Goal: Information Seeking & Learning: Learn about a topic

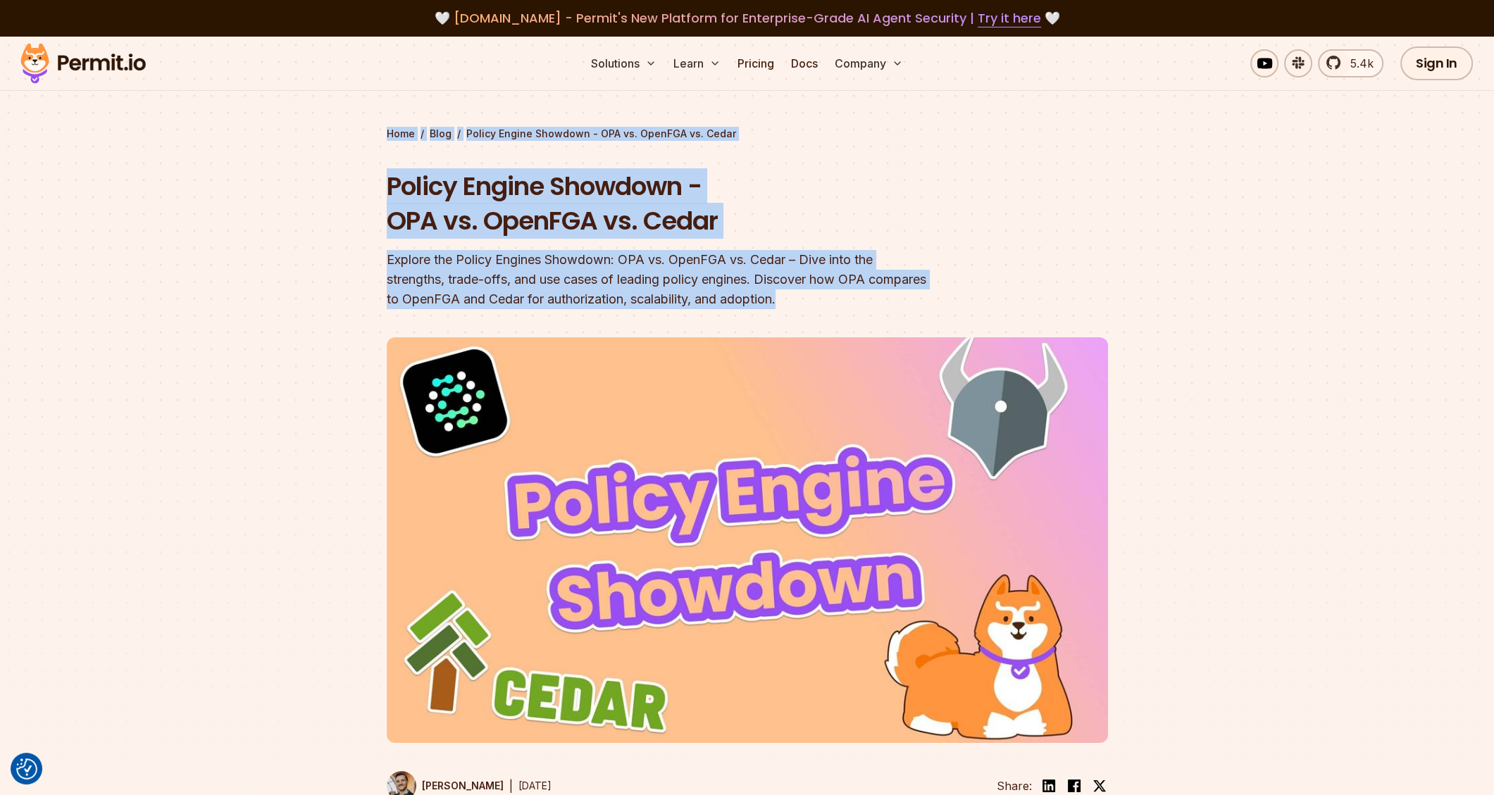
drag, startPoint x: 871, startPoint y: 304, endPoint x: 373, endPoint y: 129, distance: 528.3
click at [353, 135] on section "Home / Blog / Policy Engine Showdown - OPA vs. OpenFGA vs. Cedar Policy Engine …" at bounding box center [747, 444] width 1494 height 815
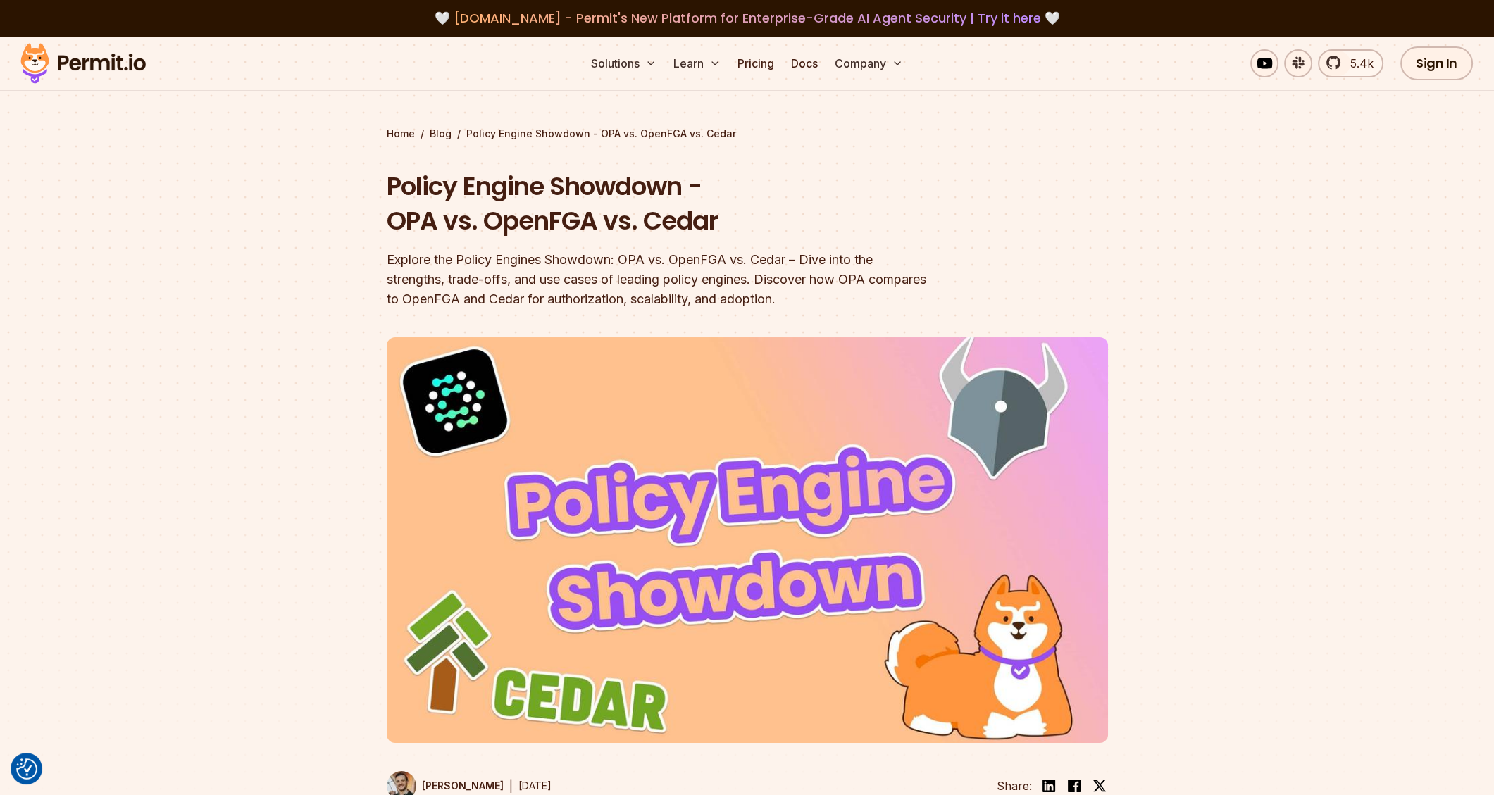
click at [942, 196] on header "Policy Engine Showdown - OPA vs. OpenFGA vs. Cedar Explore the Policy Engines S…" at bounding box center [747, 493] width 721 height 649
click at [1178, 396] on div at bounding box center [747, 587] width 1494 height 530
click at [1178, 524] on div at bounding box center [747, 587] width 1494 height 530
drag, startPoint x: 648, startPoint y: 219, endPoint x: 762, endPoint y: 217, distance: 114.1
click at [762, 217] on h1 "Policy Engine Showdown - OPA vs. OpenFGA vs. Cedar" at bounding box center [657, 204] width 541 height 70
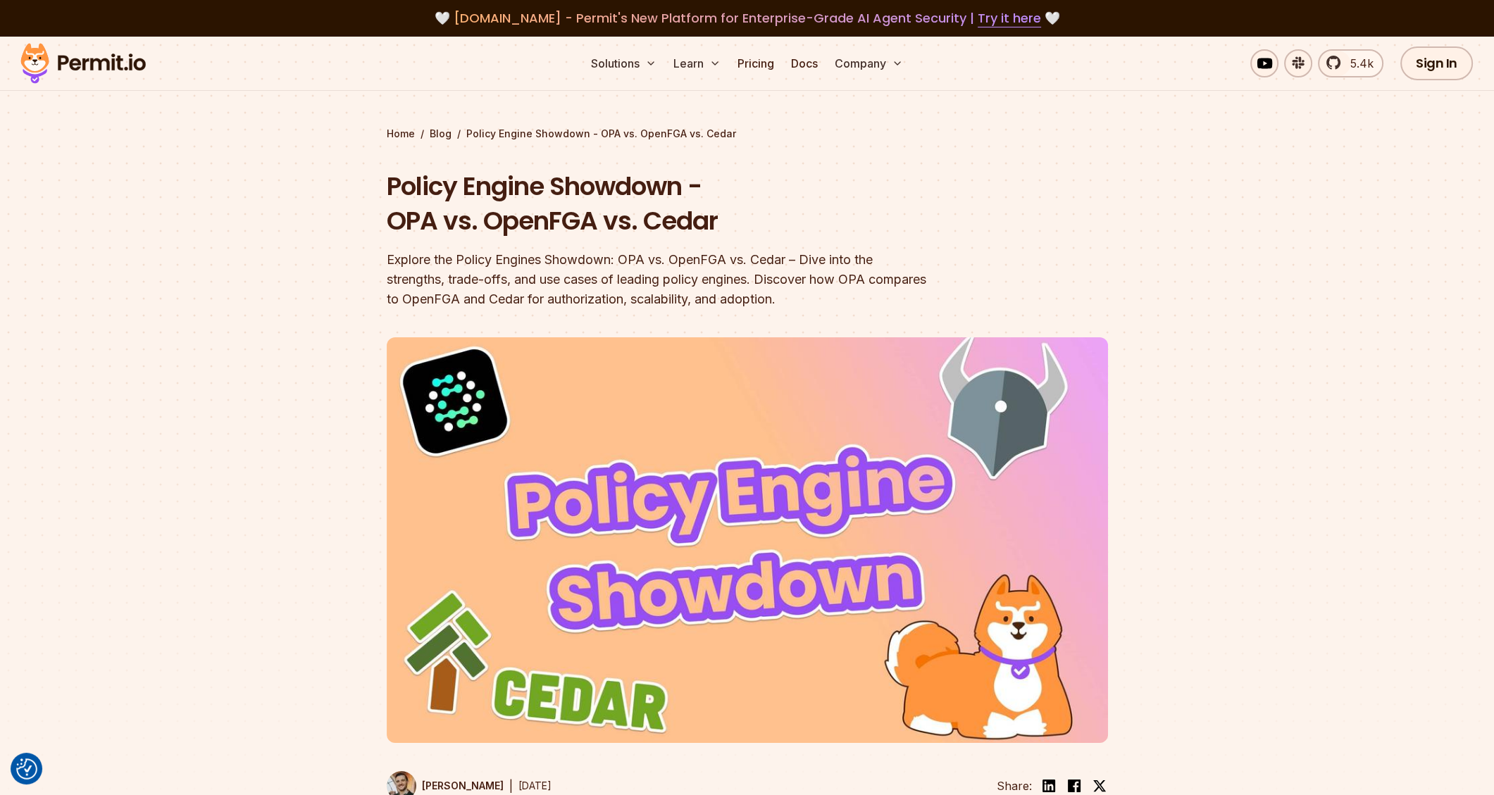
click at [857, 217] on h1 "Policy Engine Showdown - OPA vs. OpenFGA vs. Cedar" at bounding box center [657, 204] width 541 height 70
drag, startPoint x: 692, startPoint y: 222, endPoint x: 784, endPoint y: 223, distance: 93.0
click at [784, 223] on h1 "Policy Engine Showdown - OPA vs. OpenFGA vs. Cedar" at bounding box center [657, 204] width 541 height 70
click at [988, 232] on header "Policy Engine Showdown - OPA vs. OpenFGA vs. Cedar Explore the Policy Engines S…" at bounding box center [747, 493] width 721 height 649
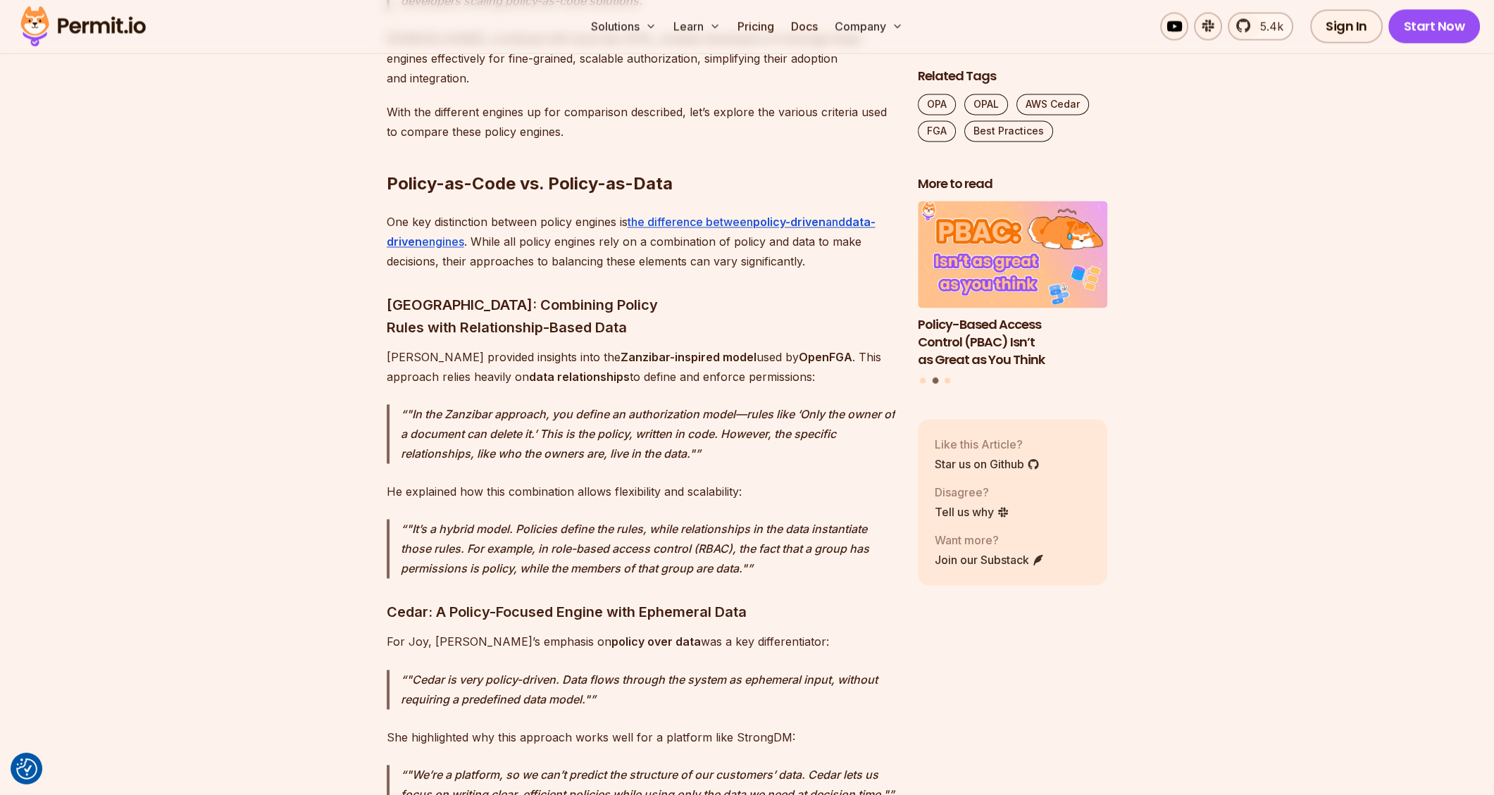
scroll to position [3673, 0]
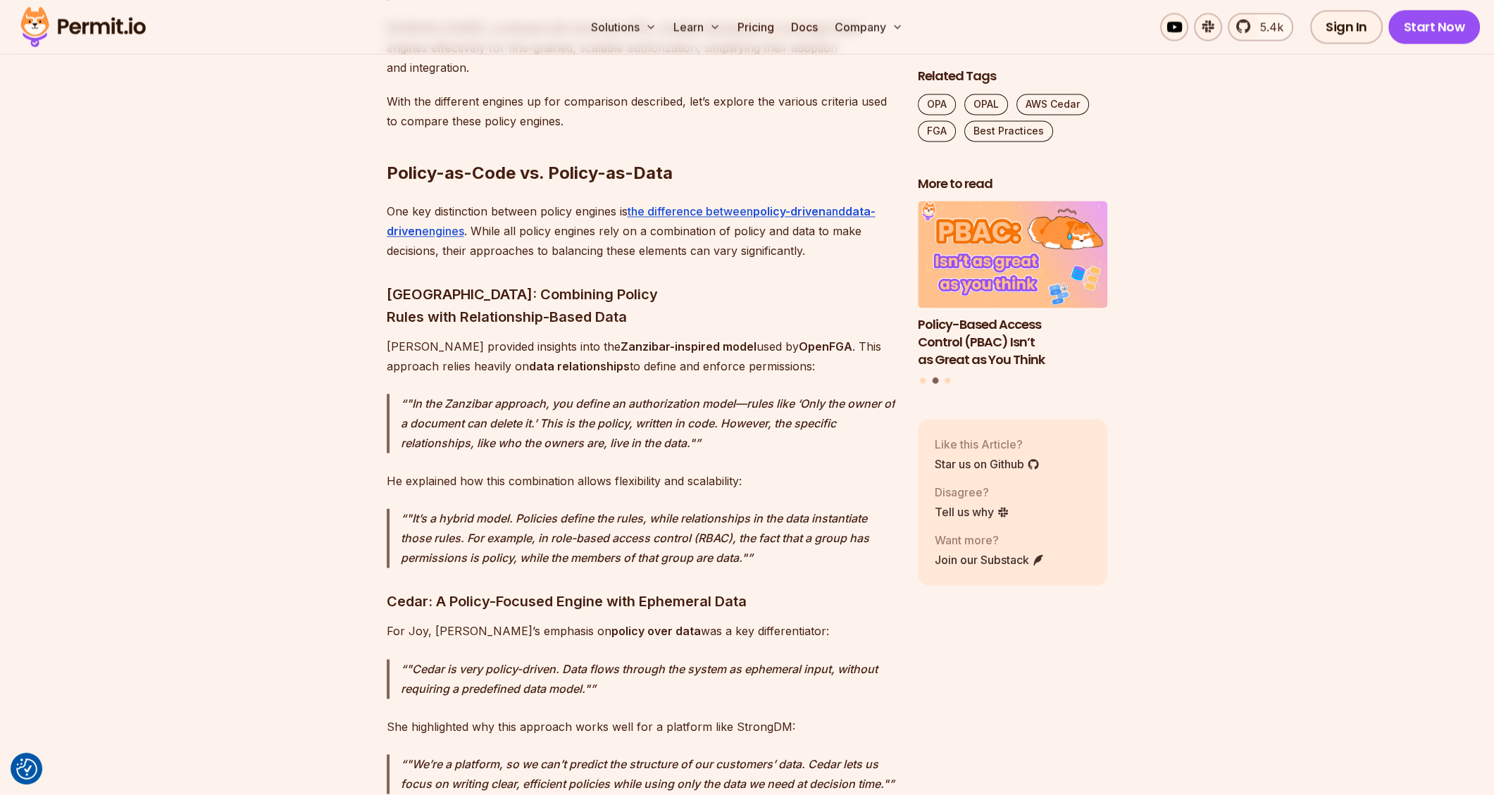
click at [749, 590] on h3 "Cedar: A Policy-Focused Engine with Ephemeral Data" at bounding box center [641, 601] width 508 height 23
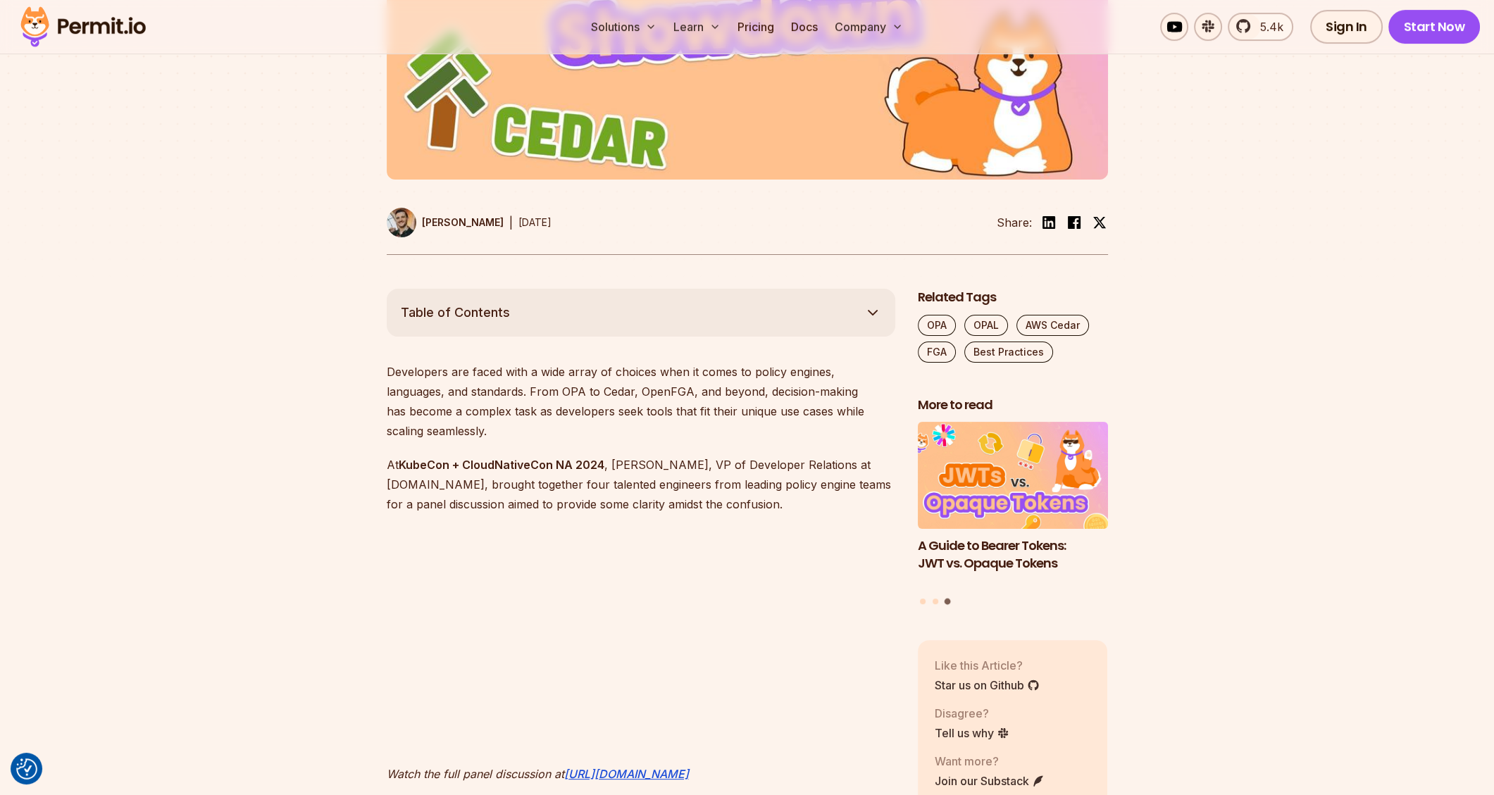
scroll to position [0, 0]
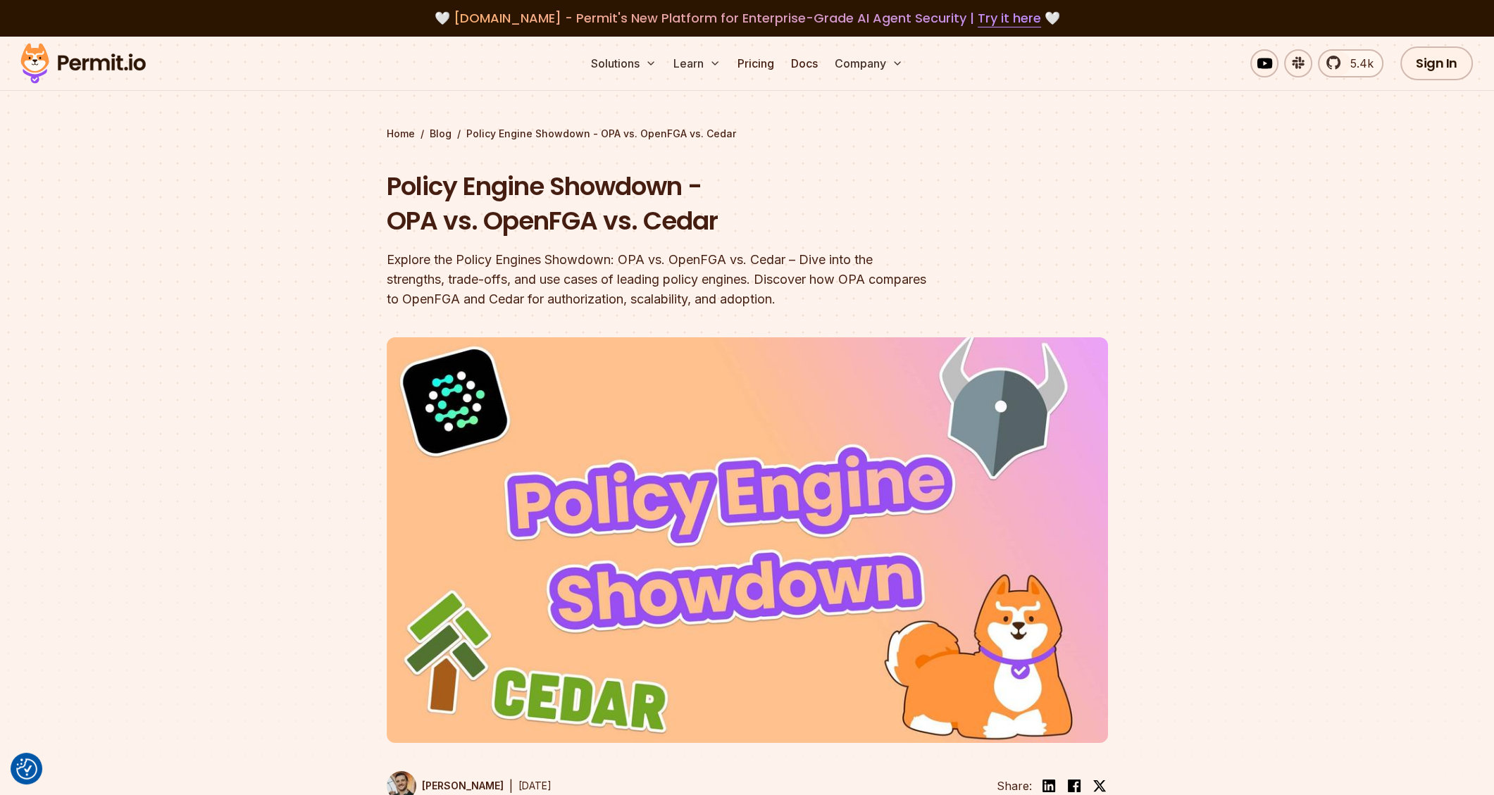
click at [1152, 196] on section "Home / Blog / Policy Engine Showdown - OPA vs. OpenFGA vs. Cedar Policy Engine …" at bounding box center [747, 444] width 1494 height 815
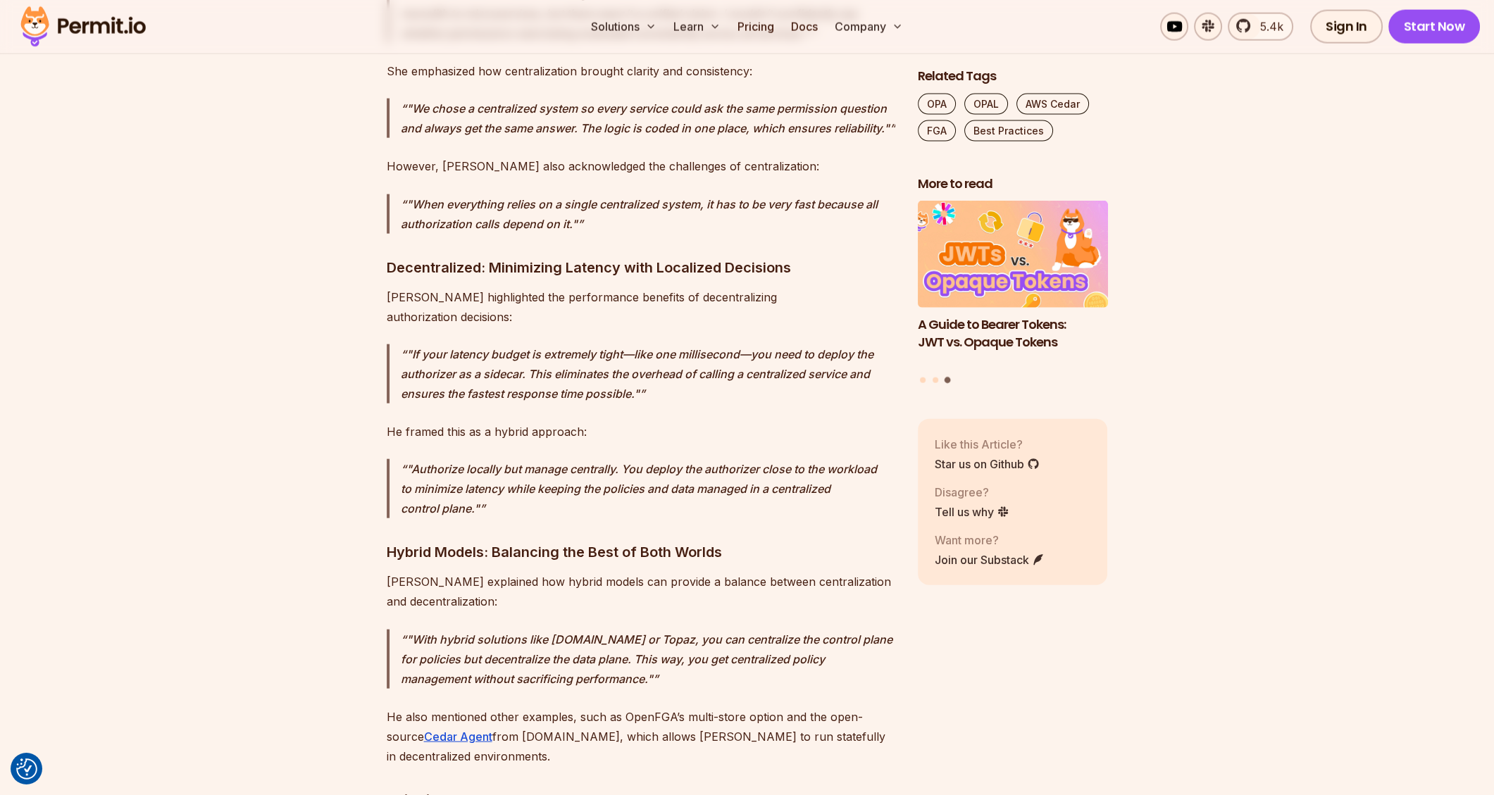
scroll to position [5434, 0]
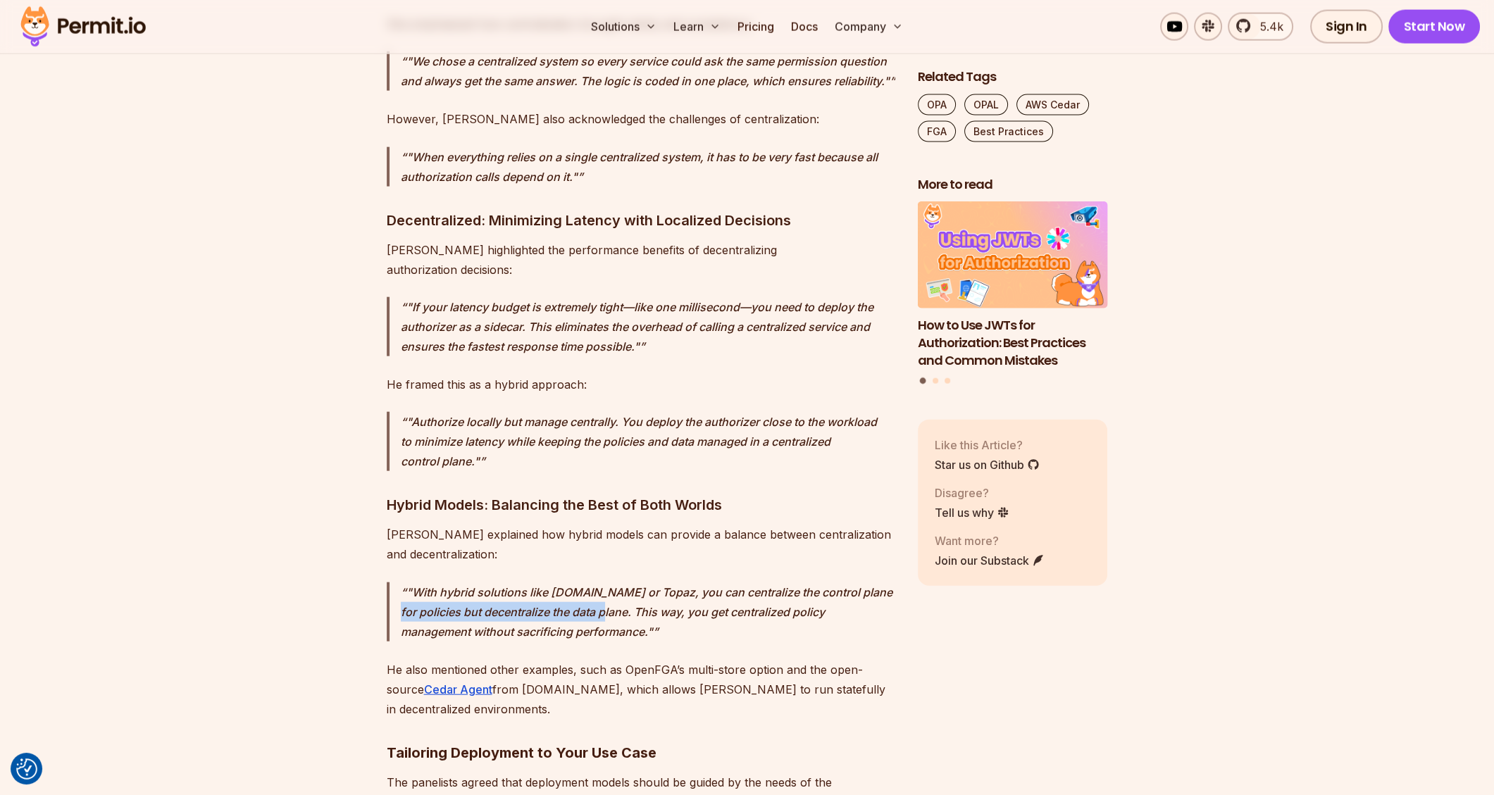
drag, startPoint x: 399, startPoint y: 477, endPoint x: 611, endPoint y: 474, distance: 212.7
click at [611, 582] on blockquote ""With hybrid solutions like [DOMAIN_NAME] or Topaz, you can centralize the cont…" at bounding box center [641, 611] width 508 height 59
click at [675, 582] on p ""With hybrid solutions like [DOMAIN_NAME] or Topaz, you can centralize the cont…" at bounding box center [648, 611] width 494 height 59
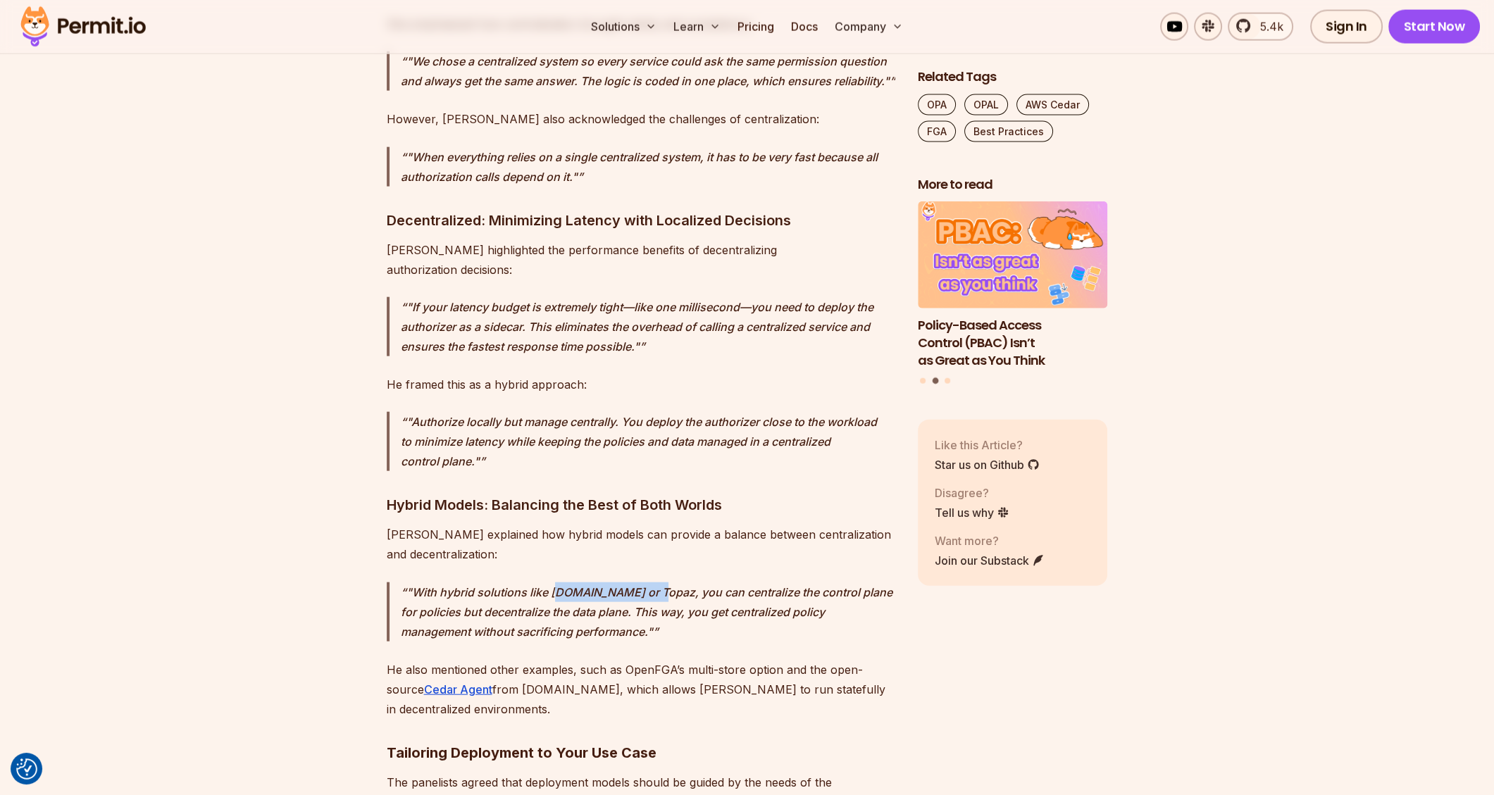
drag, startPoint x: 553, startPoint y: 450, endPoint x: 646, endPoint y: 452, distance: 93.7
click at [646, 582] on p ""With hybrid solutions like [DOMAIN_NAME] or Topaz, you can centralize the cont…" at bounding box center [648, 611] width 494 height 59
click at [697, 582] on p ""With hybrid solutions like [DOMAIN_NAME] or Topaz, you can centralize the cont…" at bounding box center [648, 611] width 494 height 59
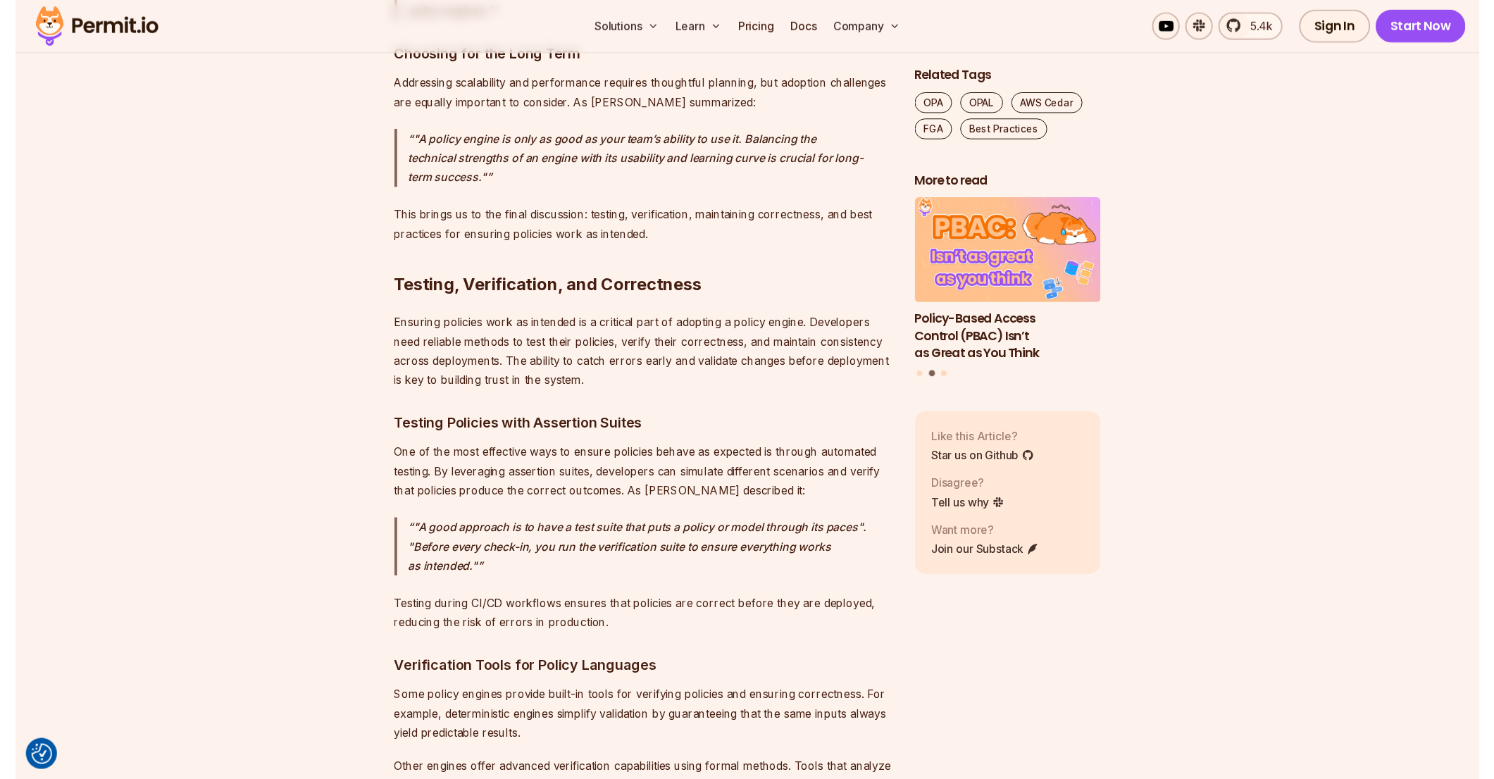
scroll to position [10093, 0]
